Goal: Transaction & Acquisition: Obtain resource

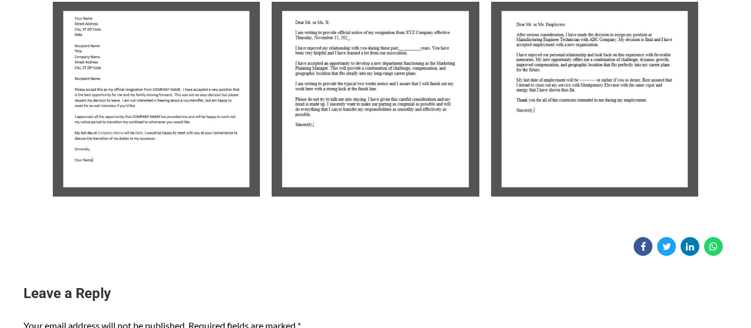
scroll to position [305, 0]
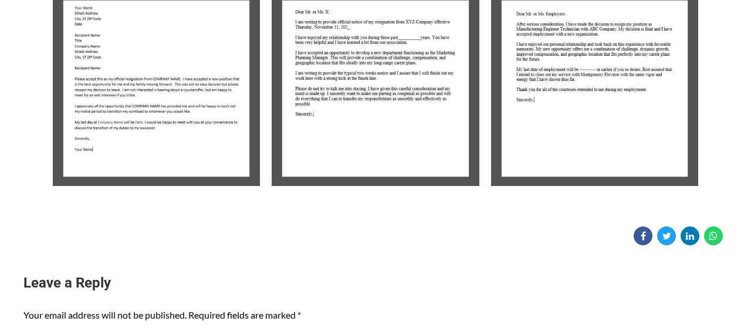
click at [191, 52] on img at bounding box center [156, 88] width 207 height 195
click at [191, 53] on img at bounding box center [156, 88] width 207 height 195
click at [191, 56] on img at bounding box center [156, 88] width 207 height 195
click at [192, 58] on img at bounding box center [156, 88] width 207 height 195
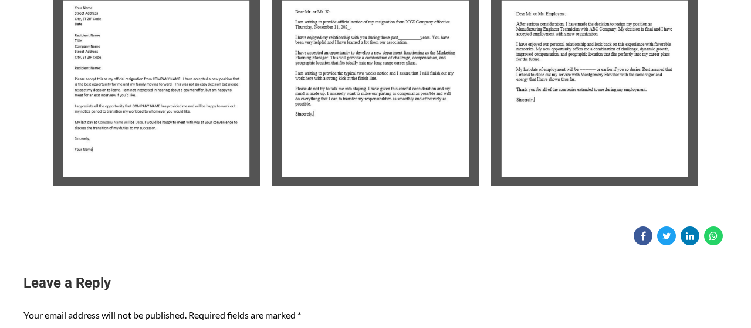
click at [120, 78] on img at bounding box center [156, 88] width 207 height 195
click at [121, 77] on img at bounding box center [156, 88] width 207 height 195
click at [121, 76] on img at bounding box center [156, 88] width 207 height 195
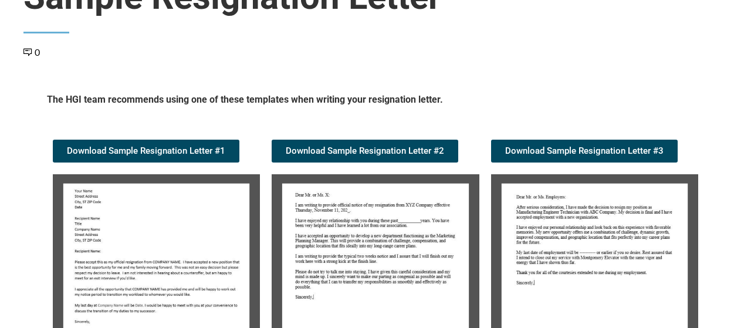
scroll to position [183, 0]
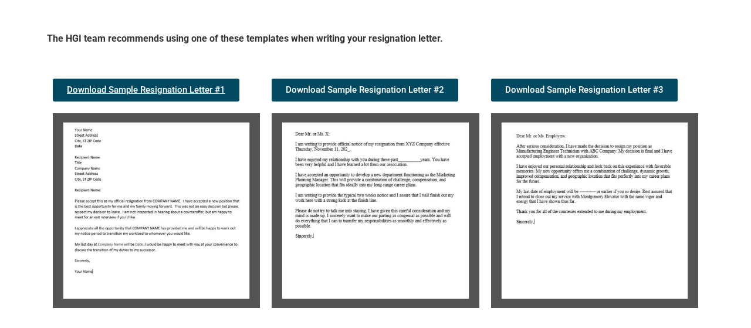
click at [174, 90] on span "Download Sample Resignation Letter #1" at bounding box center [146, 90] width 158 height 9
click at [543, 35] on h5 "The HGI team recommends using one of these templates when writing your resignat…" at bounding box center [375, 40] width 657 height 17
click at [619, 21] on div "Candidate Tools Sample Resignation Letter 0 Spread the love The HGI team recomm…" at bounding box center [375, 129] width 704 height 475
